Goal: Find specific page/section: Find specific page/section

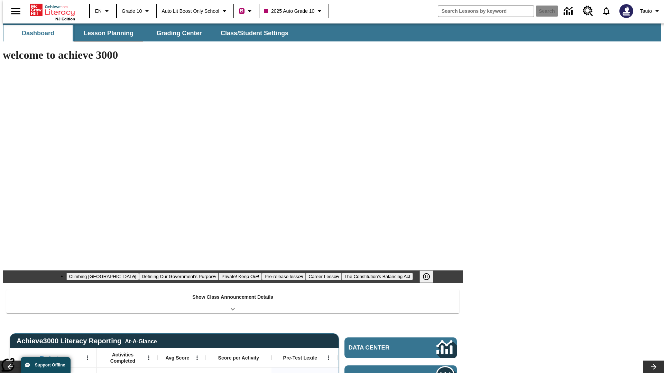
click at [106, 33] on span "Lesson Planning" at bounding box center [109, 33] width 50 height 8
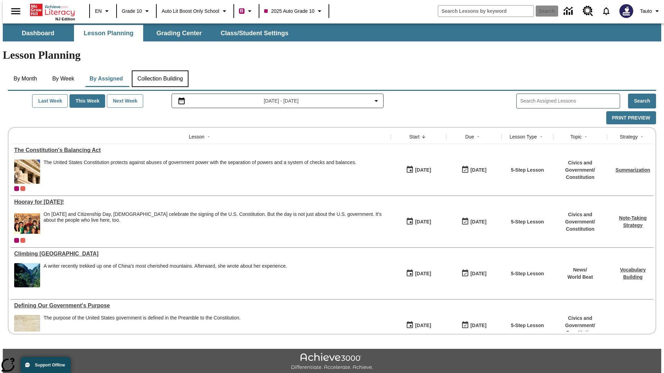
click at [160, 71] on button "Collection Building" at bounding box center [160, 79] width 57 height 17
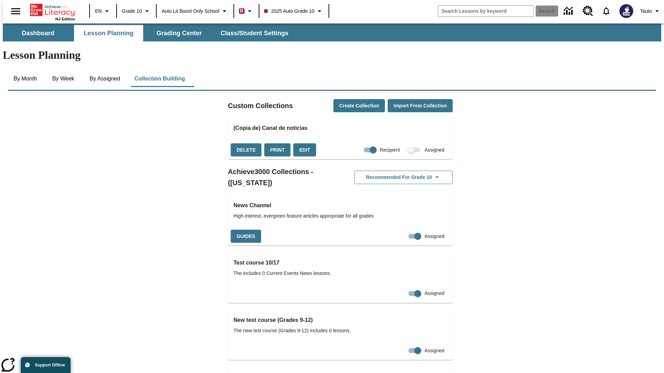
checkbox input "true"
